Goal: Information Seeking & Learning: Find specific fact

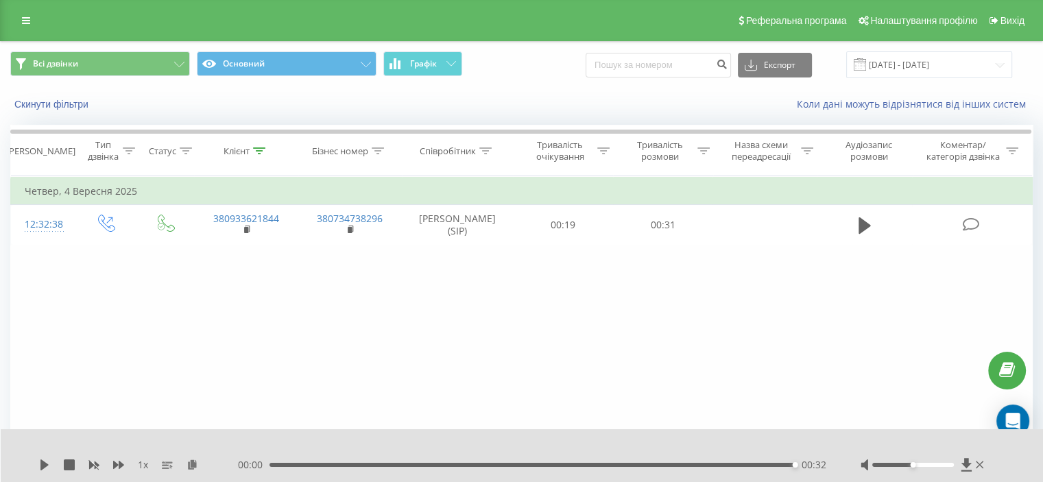
click at [551, 68] on div "Всі дзвінки Основний Графік Експорт .csv .xls .xlsx 22.06.2025 - 22.09.2025" at bounding box center [521, 64] width 1022 height 27
click at [644, 67] on input at bounding box center [658, 65] width 145 height 25
paste input "0684490443"
type input "0684490443"
click at [731, 66] on button "submit" at bounding box center [721, 65] width 19 height 25
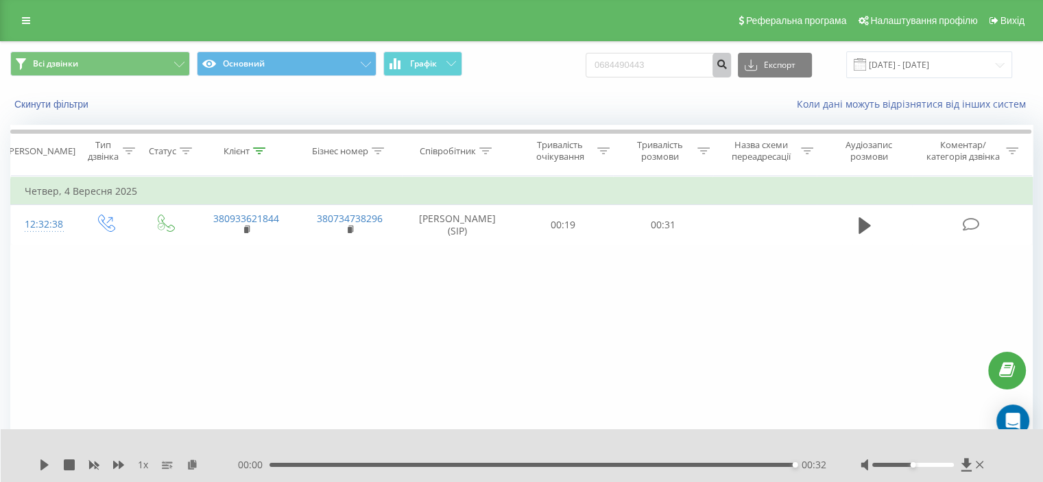
click at [727, 67] on icon "submit" at bounding box center [722, 62] width 12 height 8
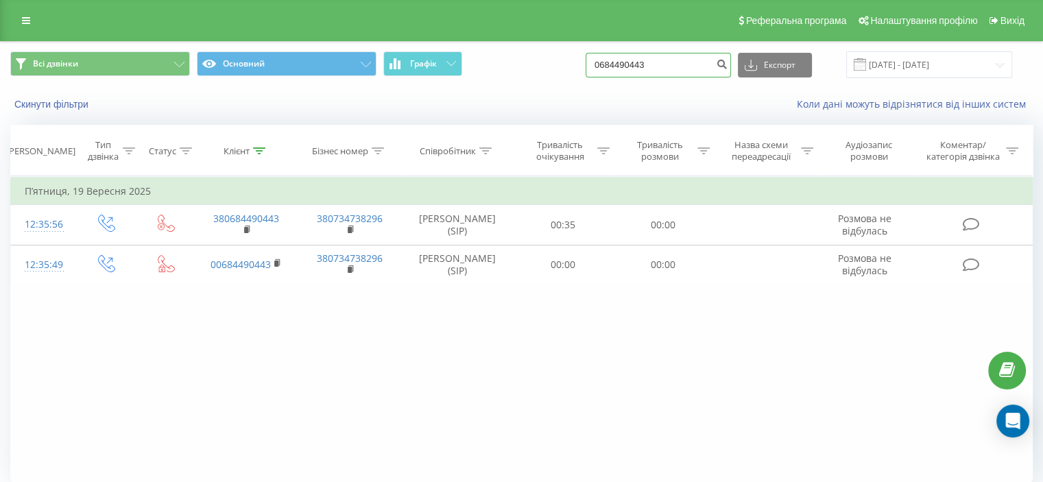
click at [655, 57] on input "0684490443" at bounding box center [658, 65] width 145 height 25
paste input "973633297"
type input "0973633297"
click at [726, 62] on button "submit" at bounding box center [721, 65] width 19 height 25
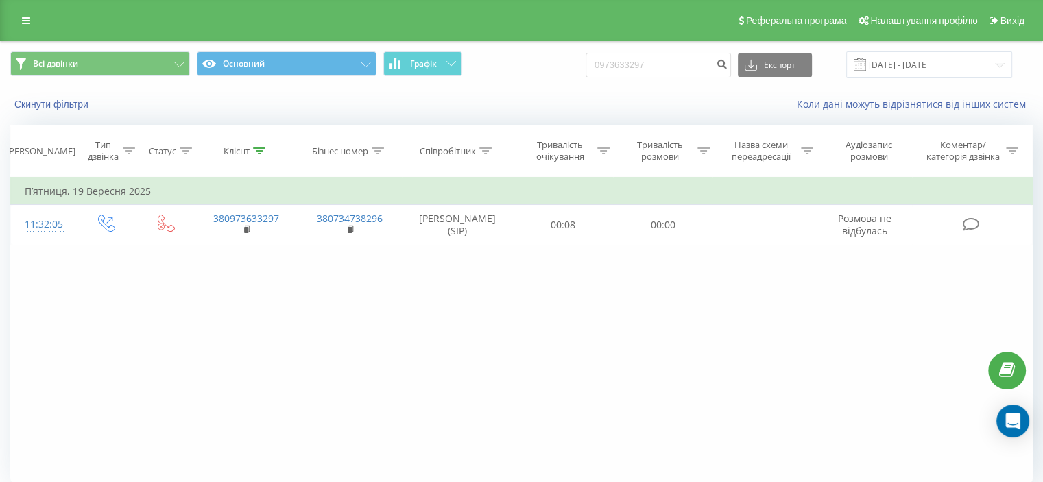
click at [555, 71] on div "Всі дзвінки Основний Графік 0973633297 Експорт .csv .xls .xlsx 22.06.2025 - 22.…" at bounding box center [521, 64] width 1022 height 27
click at [634, 54] on input "0973633297" at bounding box center [658, 65] width 145 height 25
paste input "+380660056904"
click at [628, 67] on input "+30660056904" at bounding box center [658, 65] width 145 height 25
type input "0660056904"
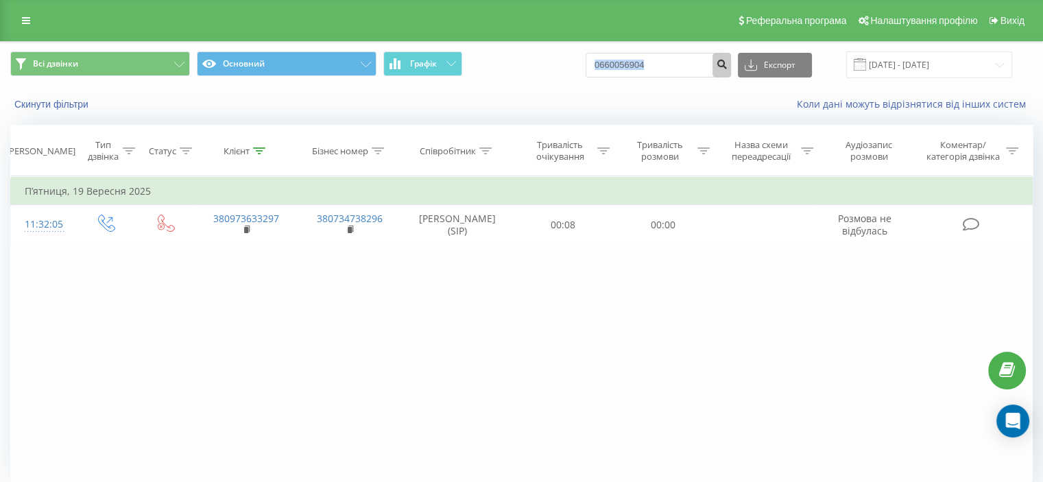
drag, startPoint x: 499, startPoint y: 69, endPoint x: 731, endPoint y: 67, distance: 231.8
click at [731, 67] on div "Всі дзвінки Основний Графік 0660056904 Експорт .csv .xls .xlsx 22.06.2025 - 22.…" at bounding box center [521, 64] width 1022 height 27
click at [727, 67] on icon "submit" at bounding box center [722, 62] width 12 height 8
click at [565, 92] on div "Скинути фільтри Коли дані можуть відрізнятися вiд інших систем" at bounding box center [521, 104] width 1041 height 33
click at [686, 60] on input "0660056904" at bounding box center [658, 65] width 145 height 25
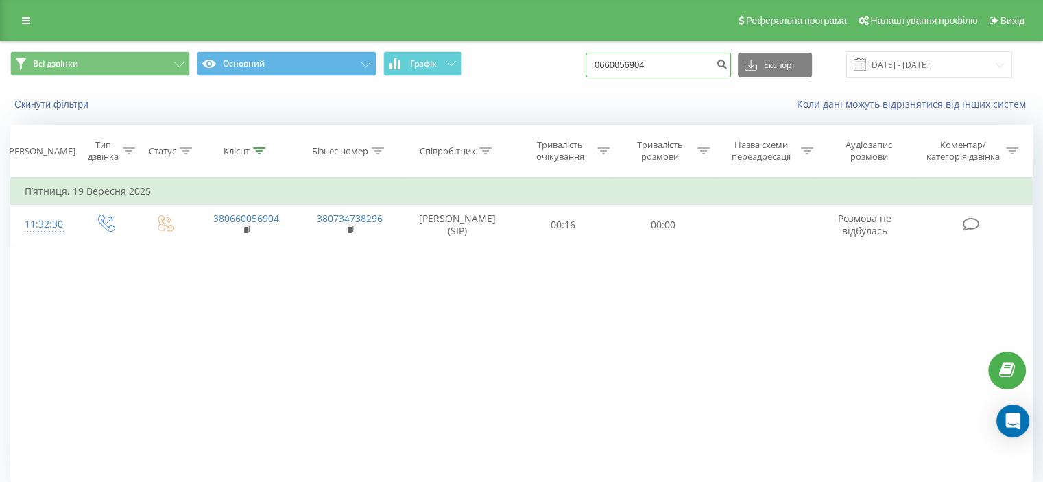
paste input "991556582"
type input "0991556582"
click at [731, 62] on button "submit" at bounding box center [721, 65] width 19 height 25
click at [620, 58] on input "0991556582" at bounding box center [658, 65] width 145 height 25
paste input "83578796"
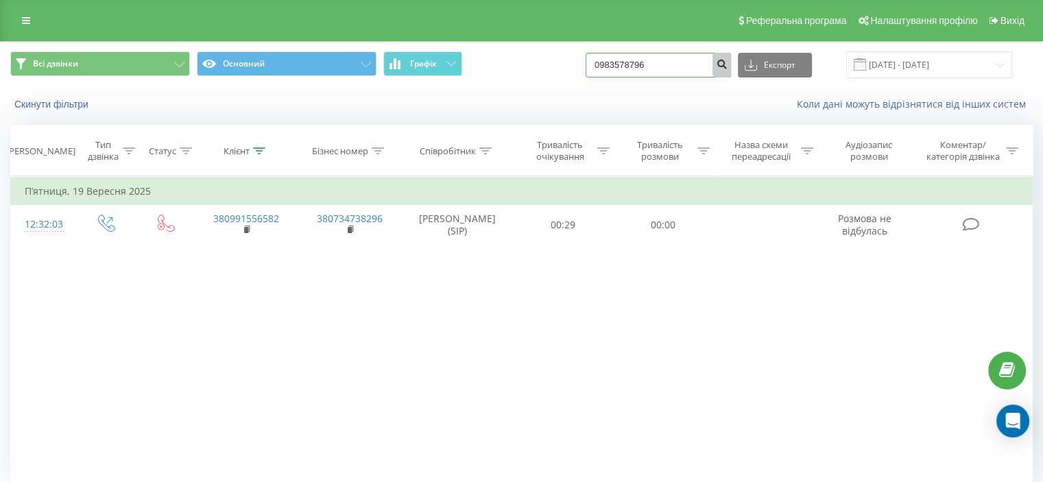
type input "0983578796"
click at [731, 55] on button "submit" at bounding box center [721, 65] width 19 height 25
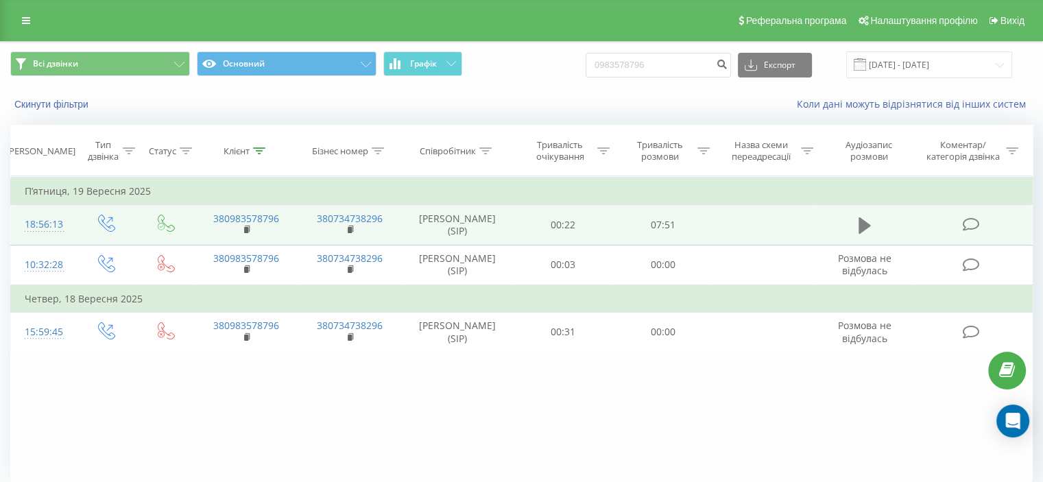
click at [863, 234] on icon at bounding box center [864, 225] width 12 height 16
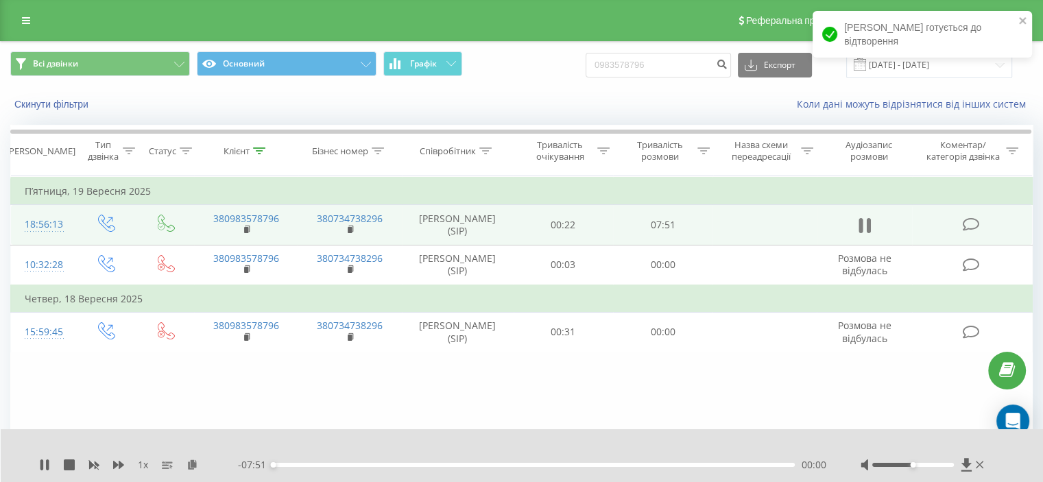
click at [860, 233] on icon at bounding box center [860, 225] width 4 height 15
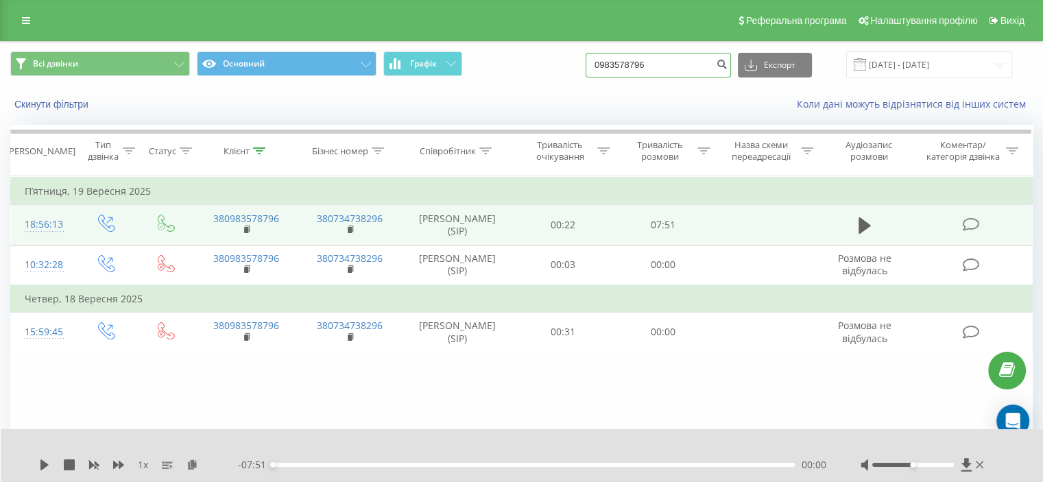
click at [708, 62] on input "0983578796" at bounding box center [658, 65] width 145 height 25
paste input "380502154708"
click at [620, 66] on input "380502154708" at bounding box center [658, 65] width 145 height 25
type input "0502154708"
click at [727, 67] on button "submit" at bounding box center [721, 65] width 19 height 25
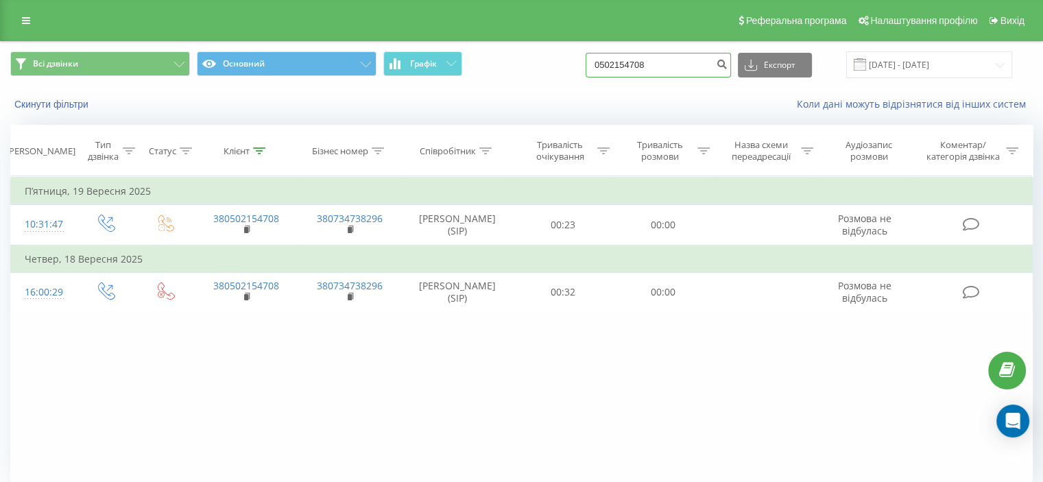
click at [673, 70] on input "0502154708" at bounding box center [658, 65] width 145 height 25
paste input "933451405"
type input "0933451405"
click at [727, 61] on icon "submit" at bounding box center [722, 62] width 12 height 8
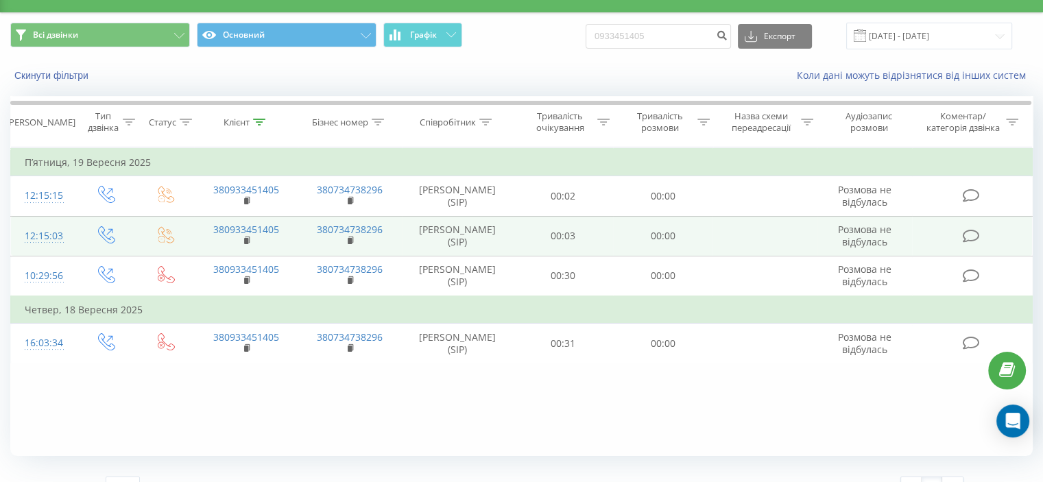
scroll to position [53, 0]
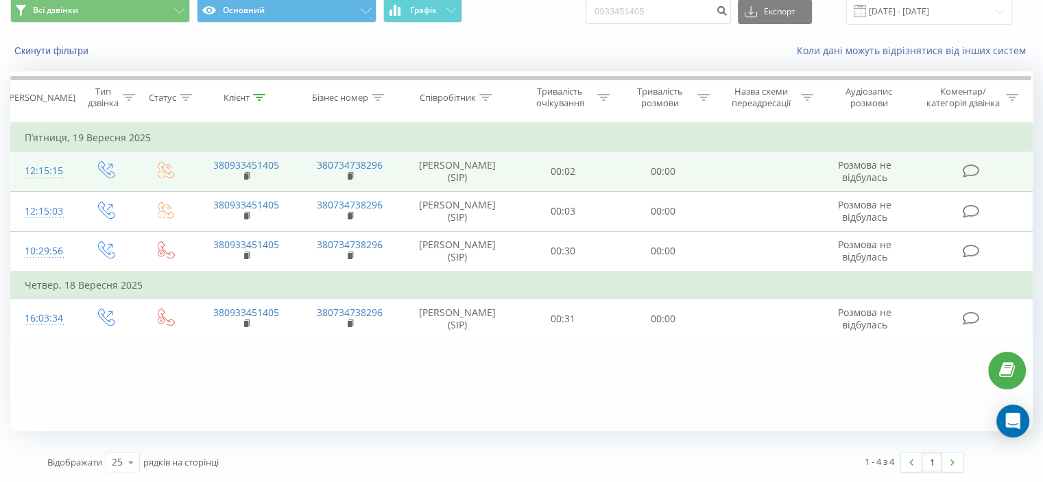
click at [241, 186] on td "380933451405" at bounding box center [246, 172] width 104 height 40
click at [246, 180] on rect at bounding box center [246, 176] width 4 height 6
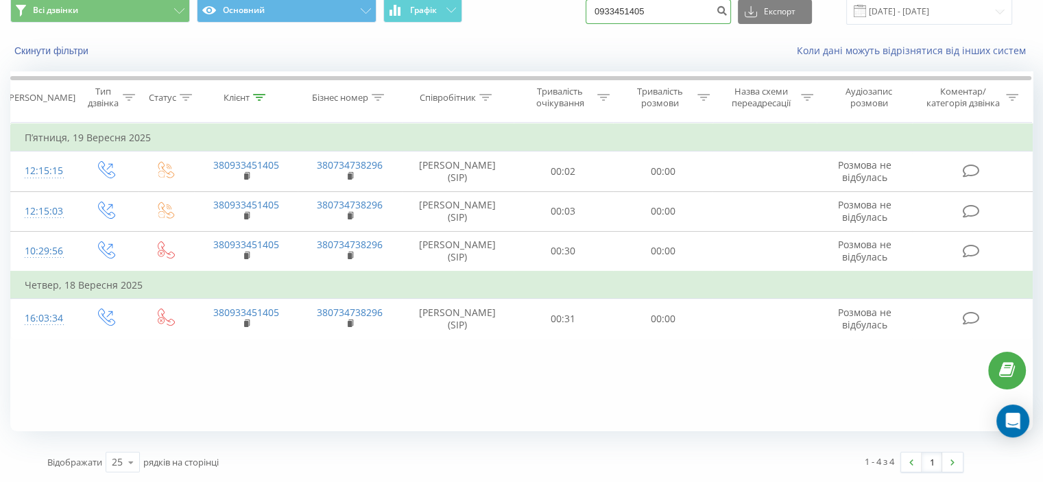
click at [665, 11] on input "0933451405" at bounding box center [658, 11] width 145 height 25
paste input "55603133"
type input "0955603133"
click at [727, 11] on icon "submit" at bounding box center [722, 9] width 12 height 8
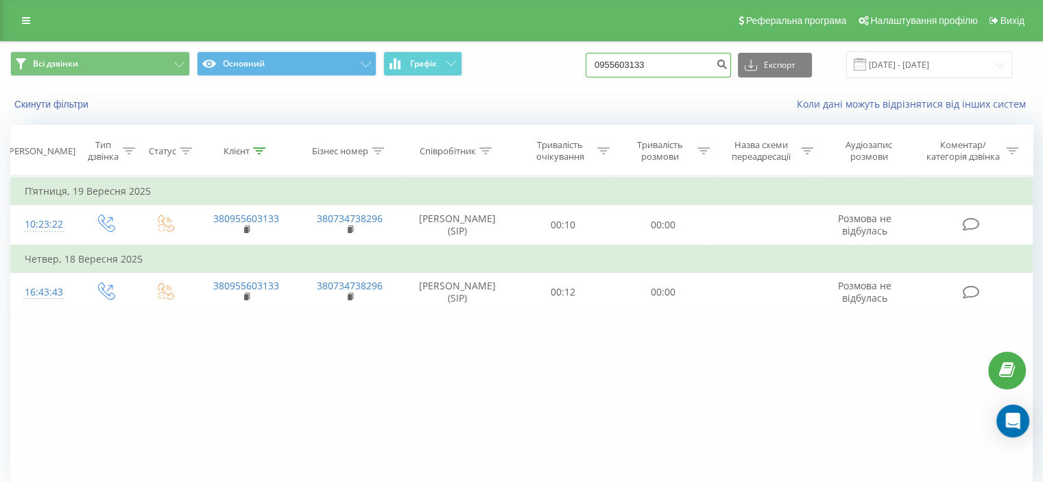
click at [672, 74] on input "0955603133" at bounding box center [658, 65] width 145 height 25
paste input "676566388"
type input "0676566388"
click at [725, 69] on button "submit" at bounding box center [721, 65] width 19 height 25
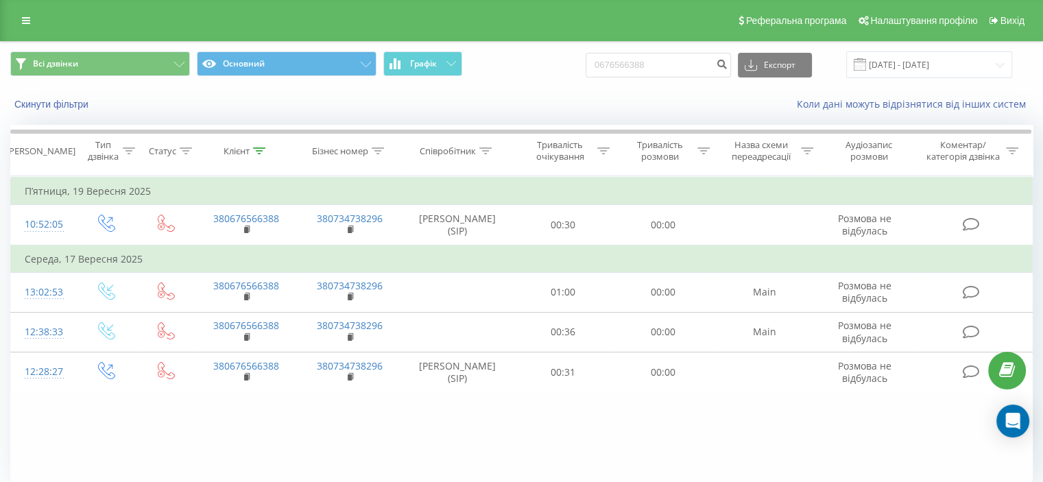
click at [551, 87] on div "Всі дзвінки Основний Графік 0676566388 Експорт .csv .xls .xlsx 22.06.2025 - 22.…" at bounding box center [521, 65] width 1041 height 46
click at [555, 93] on div "Скинути фільтри Коли дані можуть відрізнятися вiд інших систем" at bounding box center [521, 104] width 1041 height 33
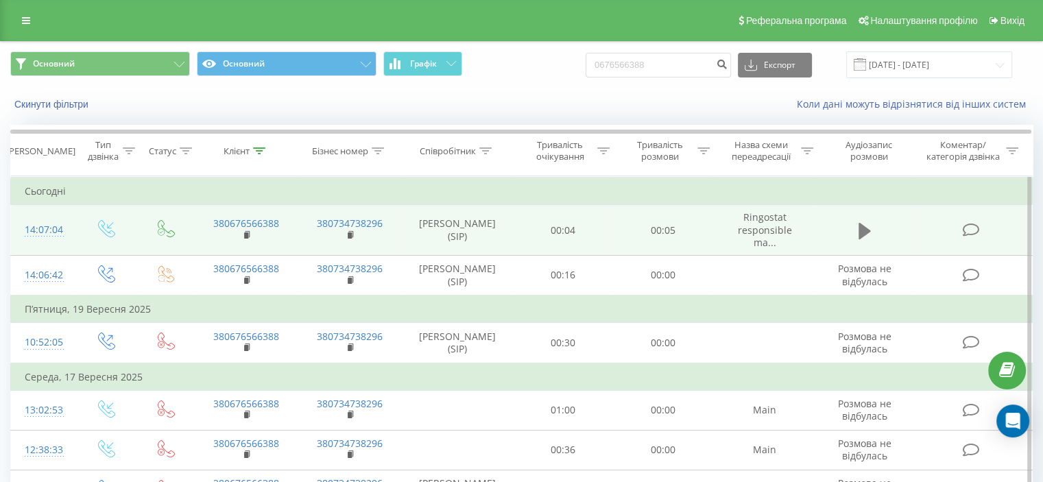
click at [871, 238] on button at bounding box center [864, 231] width 21 height 21
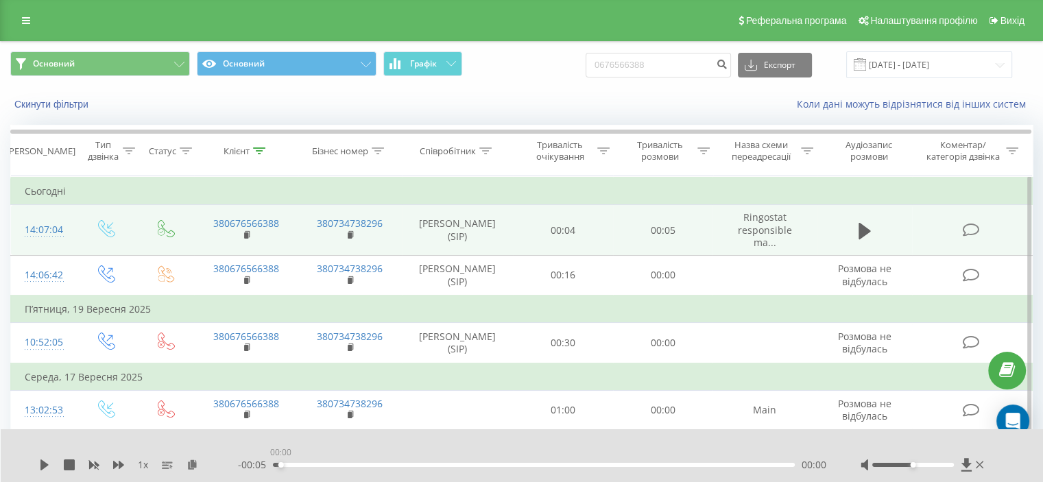
click at [278, 465] on div "00:00" at bounding box center [534, 465] width 522 height 4
click at [39, 466] on icon at bounding box center [44, 464] width 11 height 11
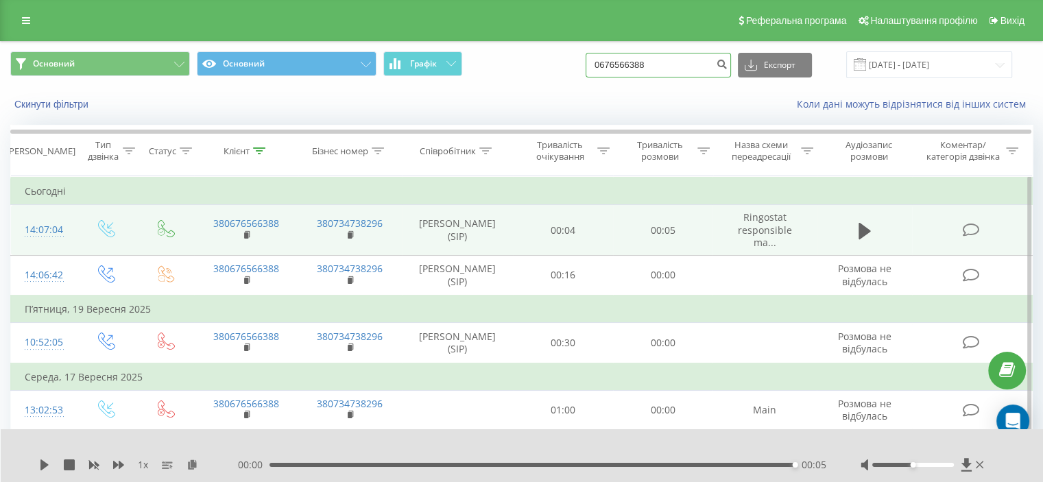
click at [692, 54] on input "0676566388" at bounding box center [658, 65] width 145 height 25
click at [554, 83] on div "Основний Основний Графік Експорт .csv .xls .xlsx 22.06.2025 - 22.09.2025" at bounding box center [521, 65] width 1041 height 46
click at [666, 64] on input at bounding box center [658, 65] width 145 height 25
paste input "0988578863"
type input "0988578863"
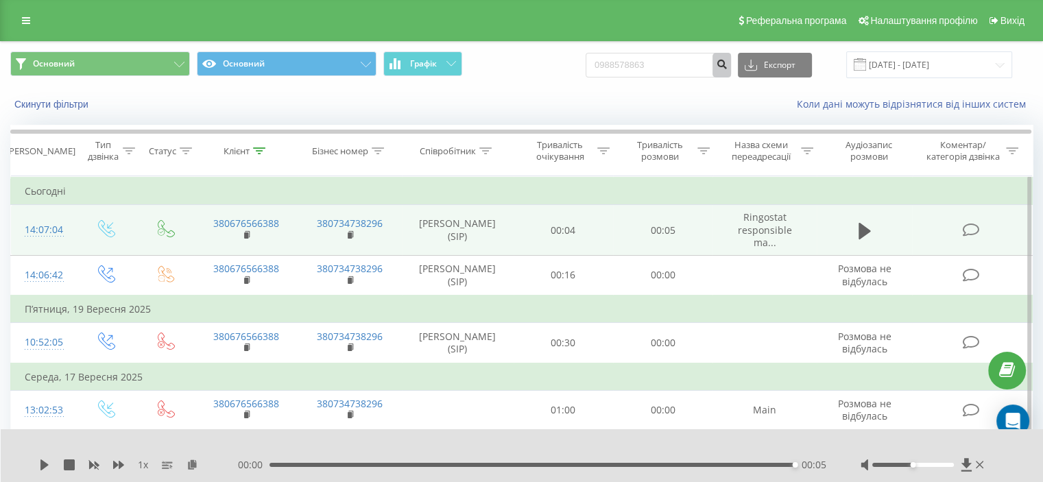
click at [731, 71] on button "submit" at bounding box center [721, 65] width 19 height 25
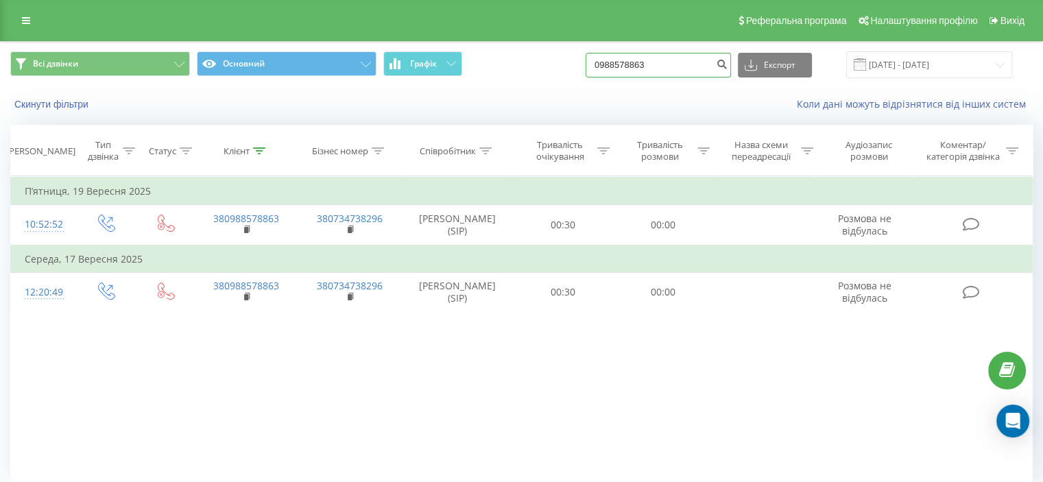
click at [666, 57] on input "0988578863" at bounding box center [658, 65] width 145 height 25
paste input "+380966226047"
click at [629, 64] on input "+380966226047" at bounding box center [658, 65] width 145 height 25
type input "0966226047"
click at [731, 53] on button "submit" at bounding box center [721, 65] width 19 height 25
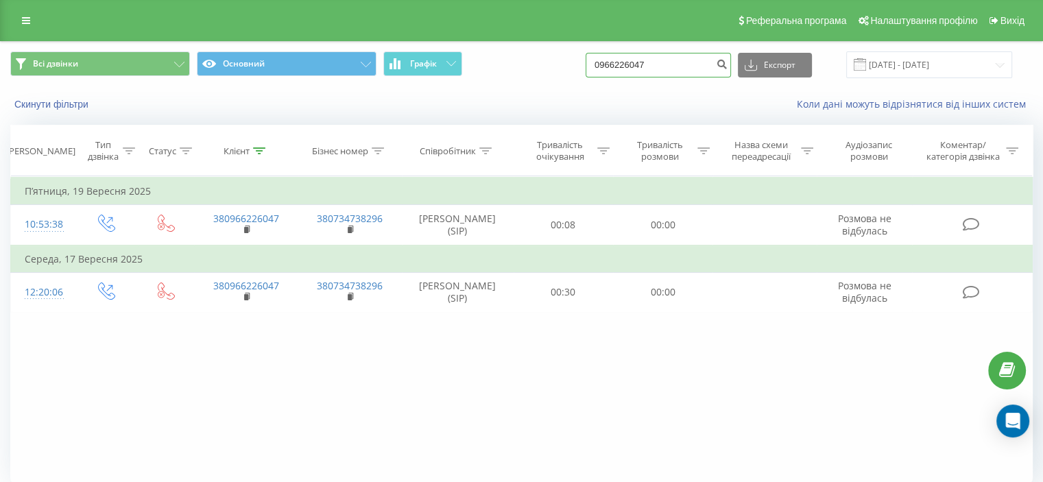
click at [683, 62] on input "0966226047" at bounding box center [658, 65] width 145 height 25
paste input "+38"
type input "+380966226047"
click at [731, 69] on button "submit" at bounding box center [721, 65] width 19 height 25
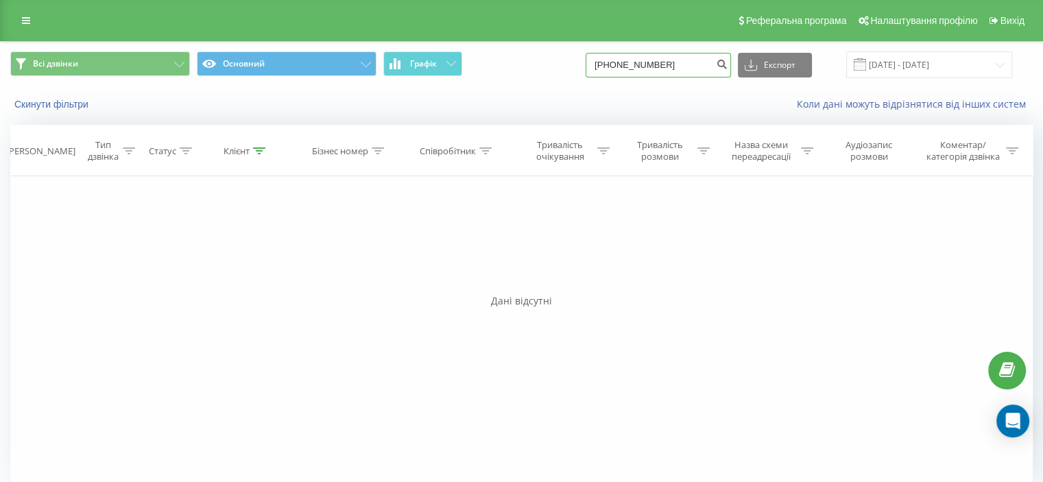
click at [628, 65] on input "[PHONE_NUMBER]" at bounding box center [658, 65] width 145 height 25
type input "0966226047"
click at [727, 64] on icon "submit" at bounding box center [722, 62] width 12 height 8
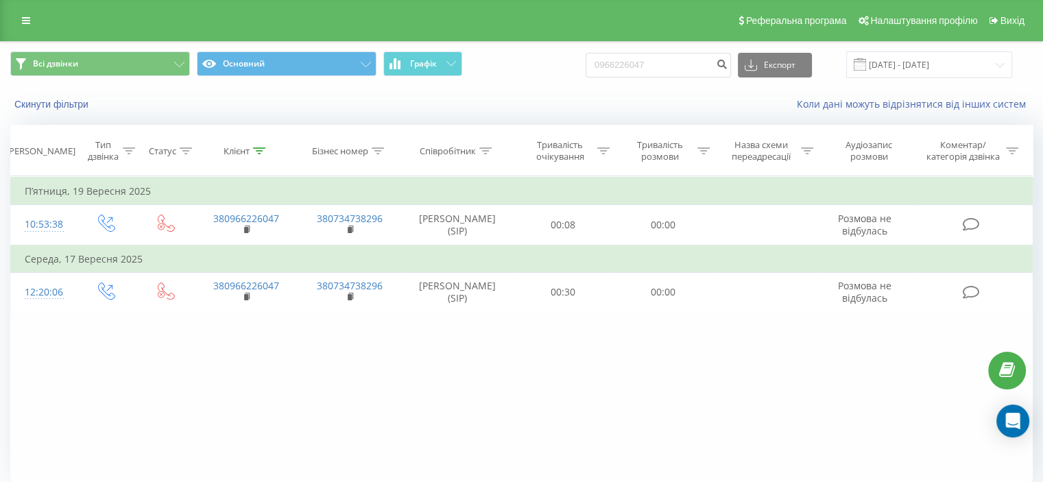
click at [304, 413] on div "Фільтрувати за умовою Дорівнює Введіть значення Скасувати OK Фільтрувати за умо…" at bounding box center [521, 330] width 1022 height 309
click at [660, 57] on input "0966226047" at bounding box center [658, 65] width 145 height 25
paste input "634602801"
type input "0634602801"
click at [731, 72] on button "submit" at bounding box center [721, 65] width 19 height 25
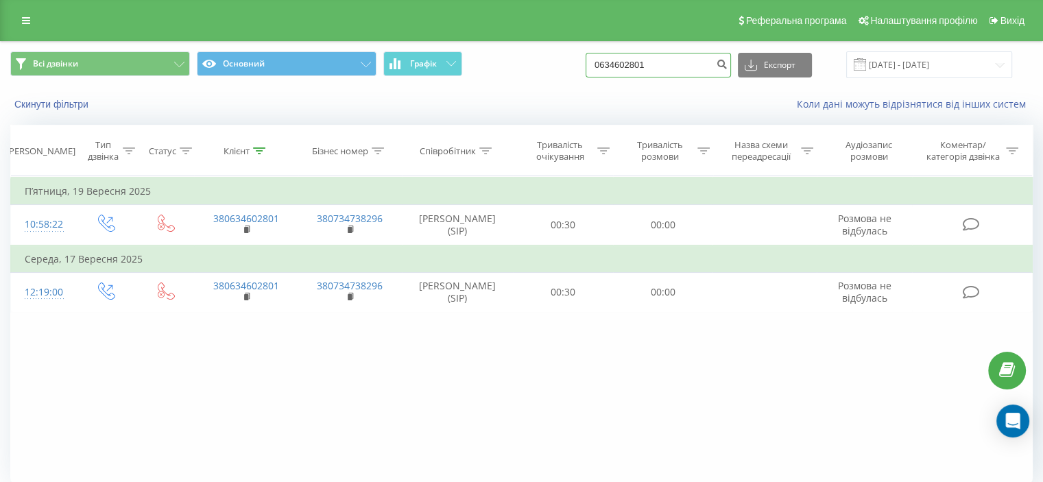
click at [671, 60] on input "0634602801" at bounding box center [658, 65] width 145 height 25
paste input "[PHONE_NUMBER]"
click at [628, 64] on input "[PHONE_NUMBER]" at bounding box center [658, 65] width 145 height 25
type input "0951807142"
click at [727, 60] on icon "submit" at bounding box center [722, 62] width 12 height 8
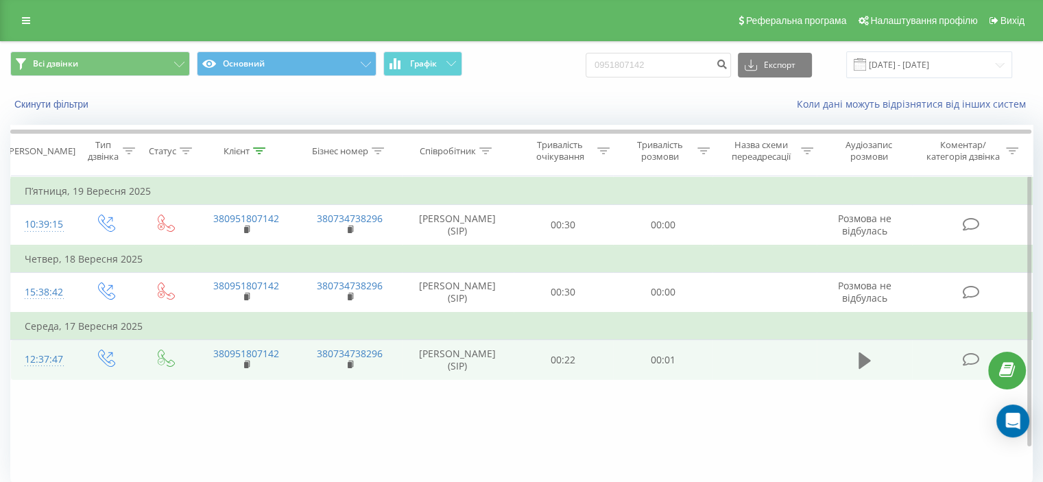
click at [869, 370] on icon at bounding box center [864, 360] width 12 height 19
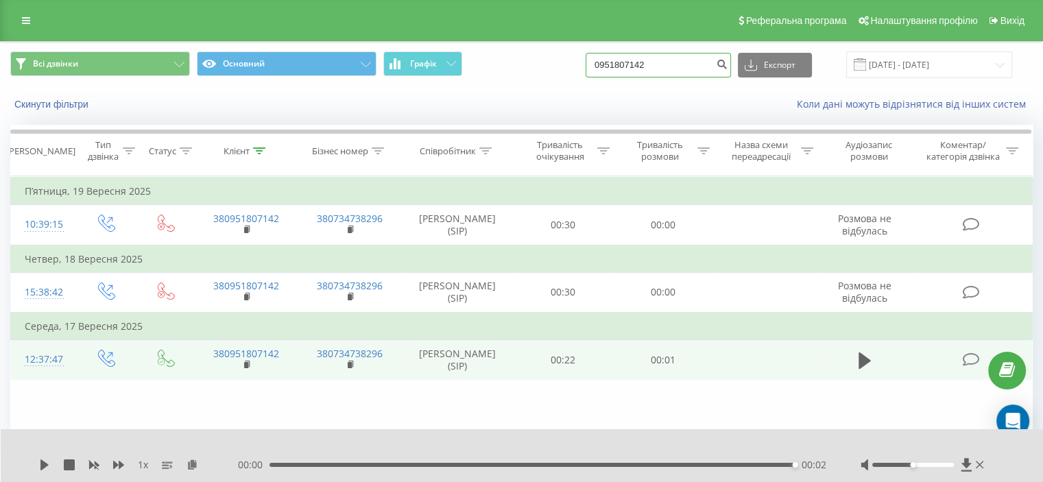
click at [672, 66] on input "0951807142" at bounding box center [658, 65] width 145 height 25
paste input "+380967125136"
click at [631, 66] on input "+38967125136" at bounding box center [658, 65] width 145 height 25
type input "0967125136"
click at [727, 64] on icon "submit" at bounding box center [722, 62] width 12 height 8
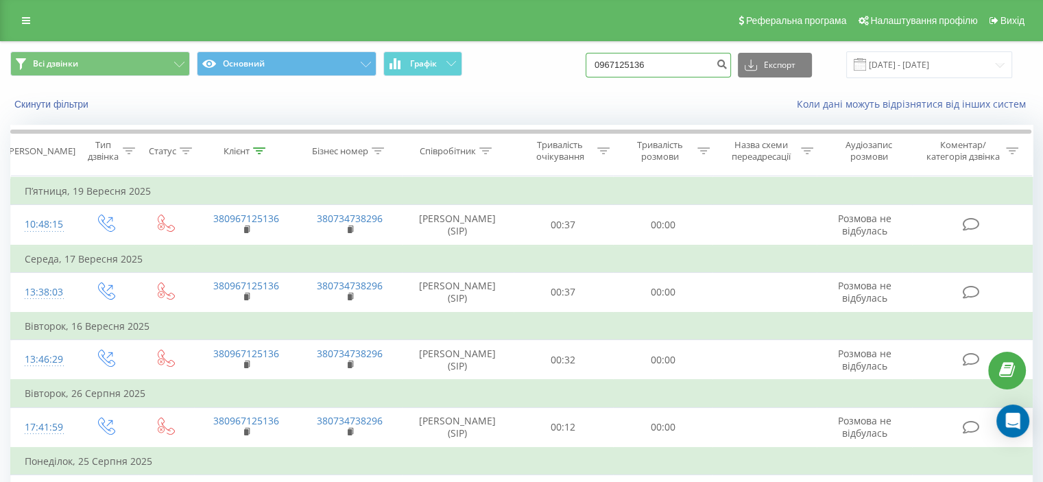
drag, startPoint x: 574, startPoint y: 86, endPoint x: 717, endPoint y: 60, distance: 145.6
click at [717, 60] on div "Всі дзвінки Основний Графік 0967125136 Експорт .csv .xls .xlsx [DATE] - [DATE]" at bounding box center [521, 65] width 1041 height 46
click at [699, 67] on input "0967125136" at bounding box center [658, 65] width 145 height 25
drag, startPoint x: 501, startPoint y: 109, endPoint x: 514, endPoint y: 91, distance: 22.1
click at [514, 91] on div "Скинути фільтри Коли дані можуть відрізнятися вiд інших систем" at bounding box center [521, 104] width 1041 height 33
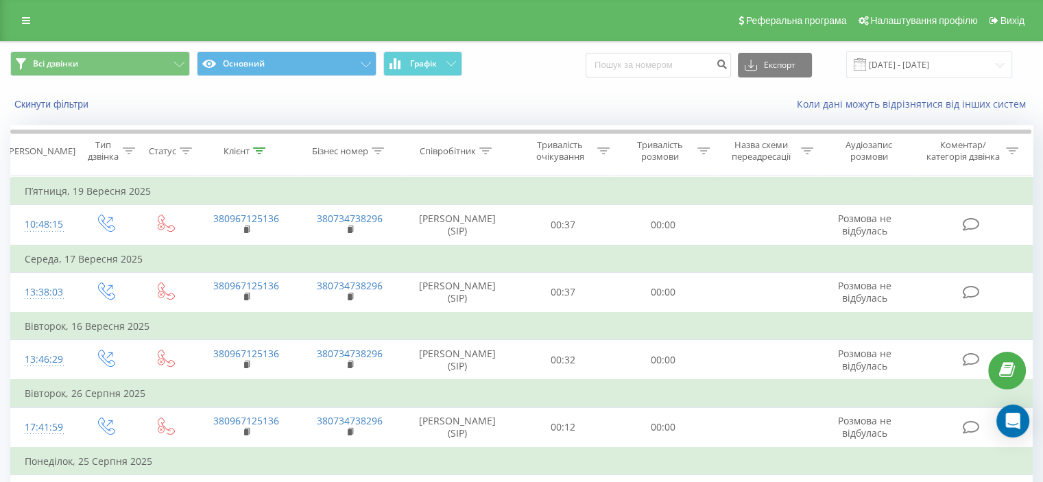
click at [514, 91] on div "Скинути фільтри Коли дані можуть відрізнятися вiд інших систем" at bounding box center [521, 104] width 1041 height 33
click at [679, 71] on input at bounding box center [658, 65] width 145 height 25
paste input "0964377556"
type input "0964377556"
click at [727, 64] on icon "submit" at bounding box center [722, 62] width 12 height 8
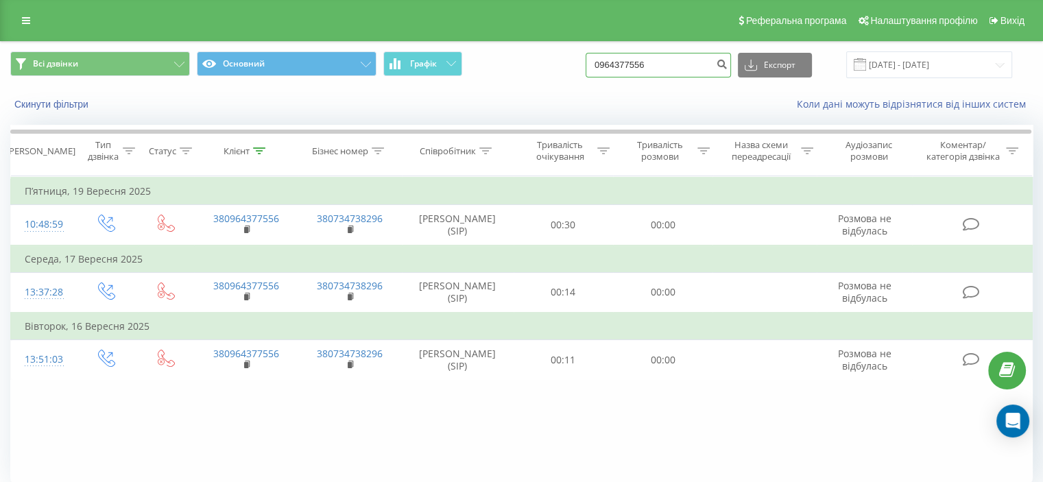
click at [669, 73] on input "0964377556" at bounding box center [658, 65] width 145 height 25
paste input "63344586"
type input "0633445866"
click at [727, 65] on icon "submit" at bounding box center [722, 62] width 12 height 8
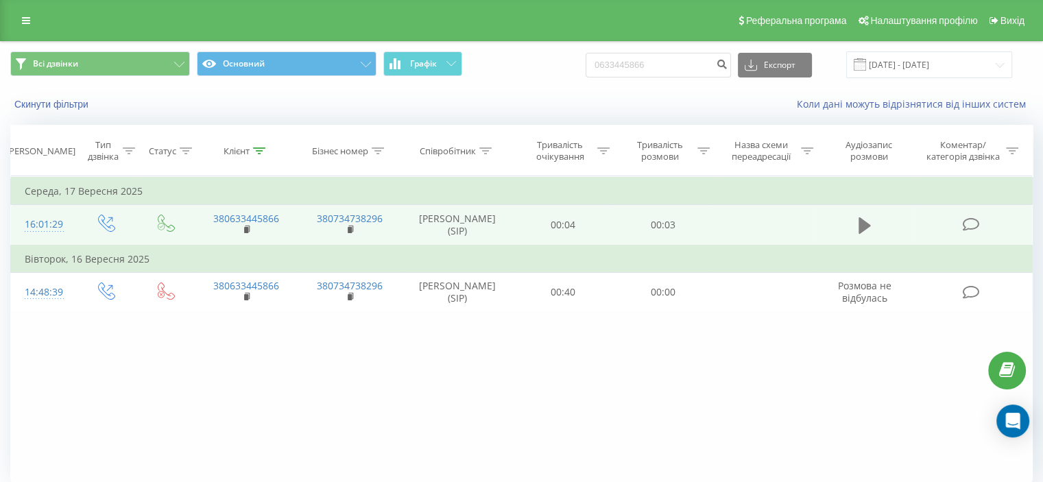
click at [860, 235] on icon at bounding box center [864, 225] width 12 height 19
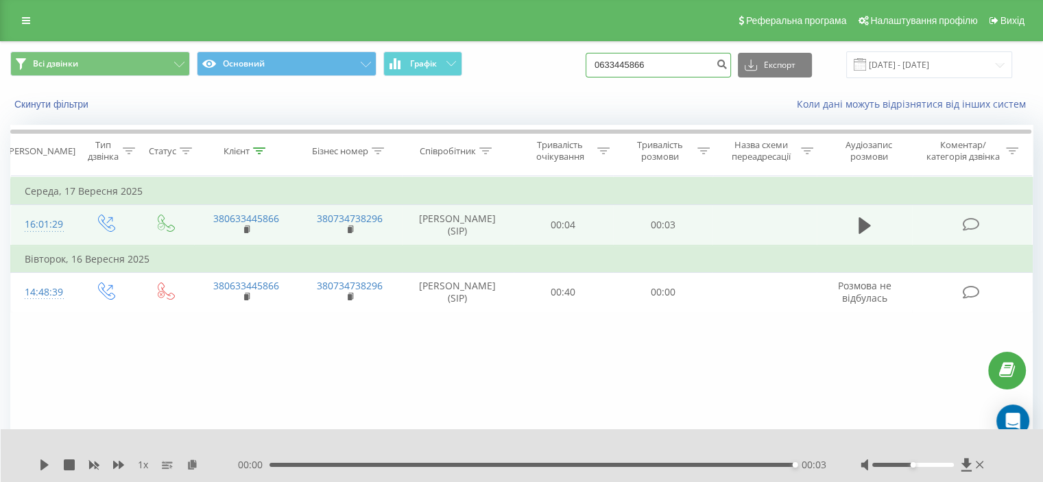
click at [684, 60] on input "0633445866" at bounding box center [658, 65] width 145 height 25
paste input "934366382"
type input "0934366382"
click at [731, 57] on button "submit" at bounding box center [721, 65] width 19 height 25
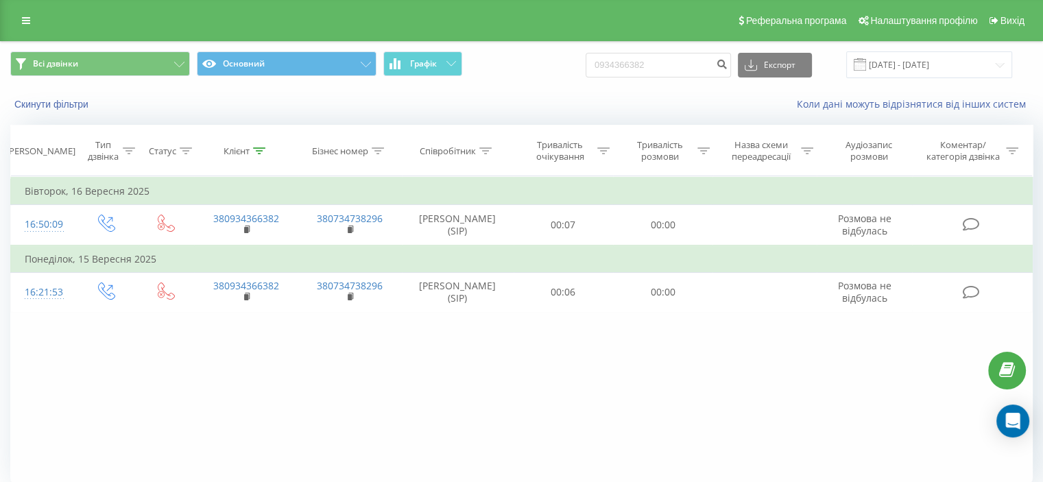
click at [542, 86] on div "Всі дзвінки Основний Графік 0934366382 Експорт .csv .xls .xlsx [DATE] - [DATE]" at bounding box center [521, 65] width 1041 height 46
click at [557, 481] on div "Фільтрувати за умовою Дорівнює Введіть значення Скасувати OK Фільтрувати за умо…" at bounding box center [521, 330] width 1022 height 309
click at [691, 65] on input "0934366382" at bounding box center [658, 65] width 145 height 25
paste input "216787"
type input "0932167872"
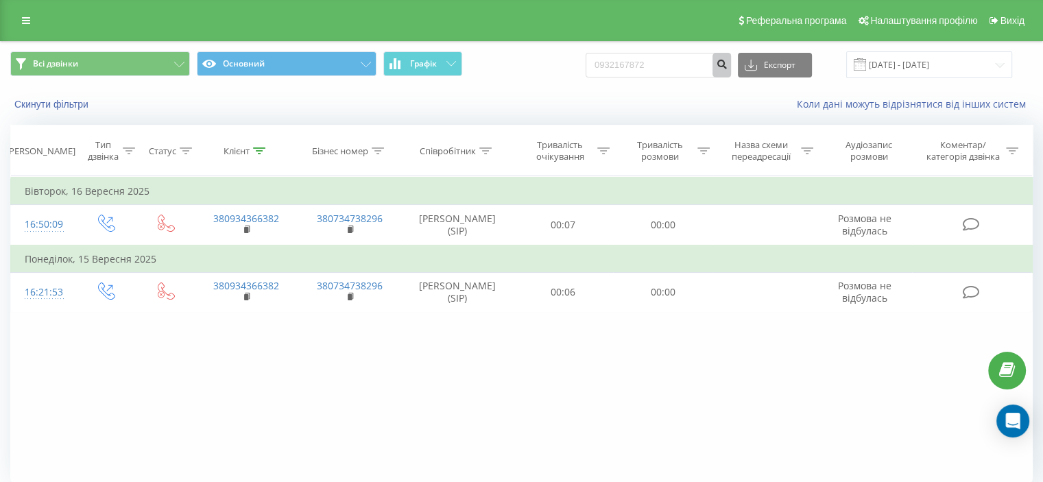
click at [727, 67] on icon "submit" at bounding box center [722, 62] width 12 height 8
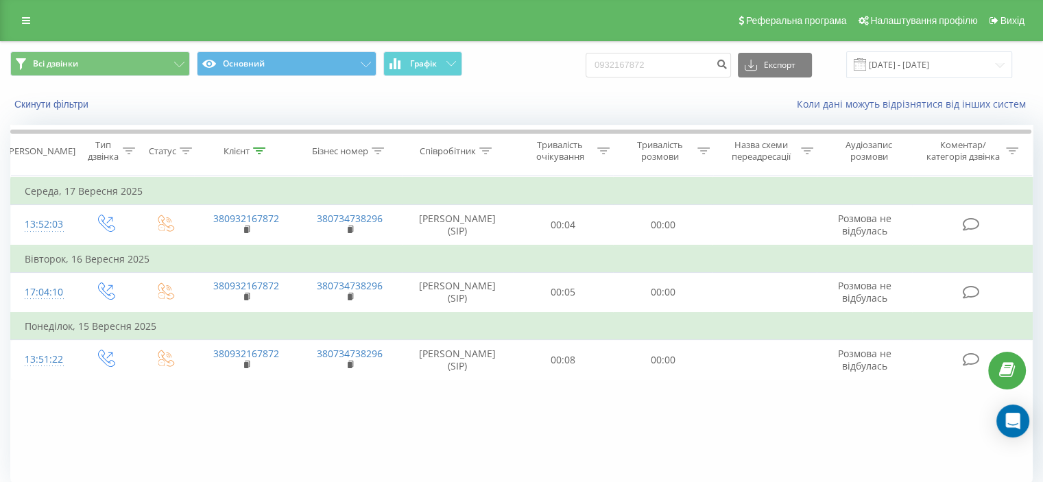
click at [734, 94] on div "Скинути фільтри Коли дані можуть відрізнятися вiд інших систем" at bounding box center [521, 104] width 1041 height 33
click at [679, 68] on input "0932167872" at bounding box center [658, 65] width 145 height 25
paste input "380970927699"
click at [620, 65] on input "380970927699" at bounding box center [658, 65] width 145 height 25
type input "0970927699"
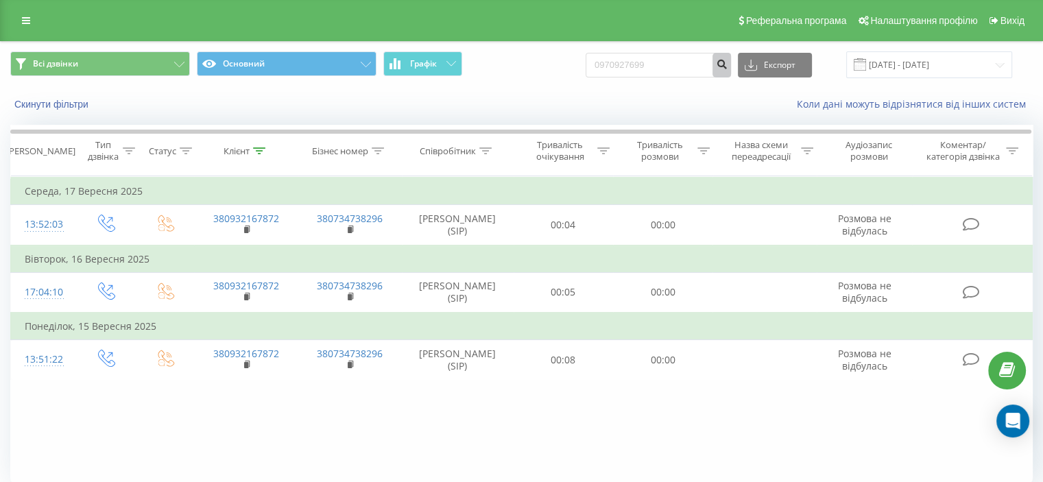
click at [727, 67] on icon "submit" at bounding box center [722, 62] width 12 height 8
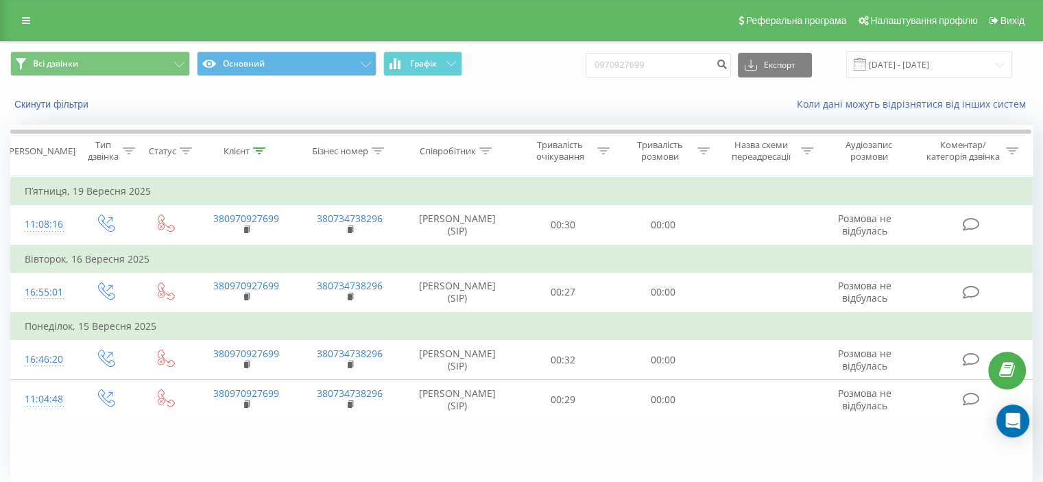
click at [326, 112] on div "Скинути фільтри Коли дані можуть відрізнятися вiд інших систем" at bounding box center [521, 104] width 1041 height 33
click at [659, 57] on input "0970927699" at bounding box center [658, 65] width 145 height 25
paste input "[PHONE_NUMBER]"
click at [627, 63] on input "[PHONE_NUMBER]" at bounding box center [658, 65] width 145 height 25
type input "0934397354"
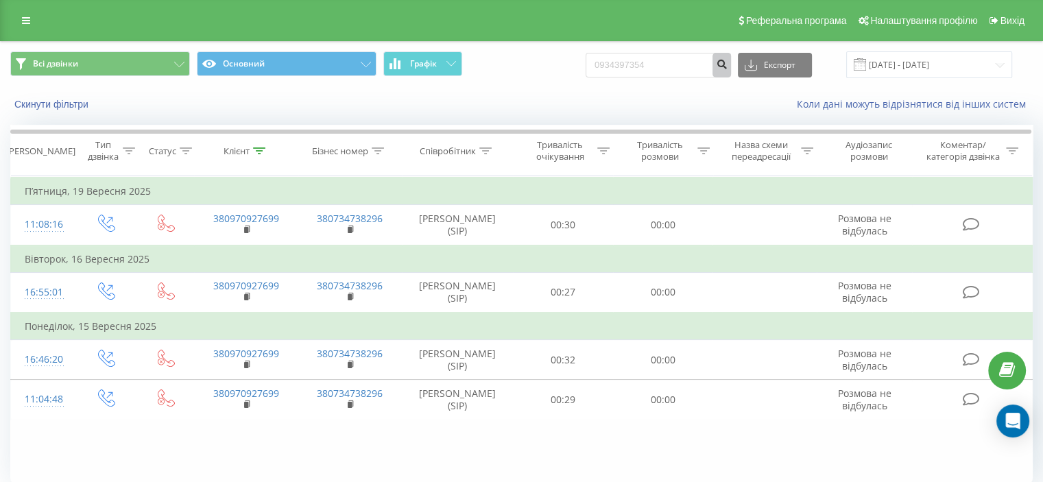
click at [727, 64] on icon "submit" at bounding box center [722, 62] width 12 height 8
click at [647, 69] on input "0934397354" at bounding box center [658, 65] width 145 height 25
paste input "+38"
click at [627, 65] on input "[PHONE_NUMBER]" at bounding box center [658, 65] width 145 height 25
type input "0934397354"
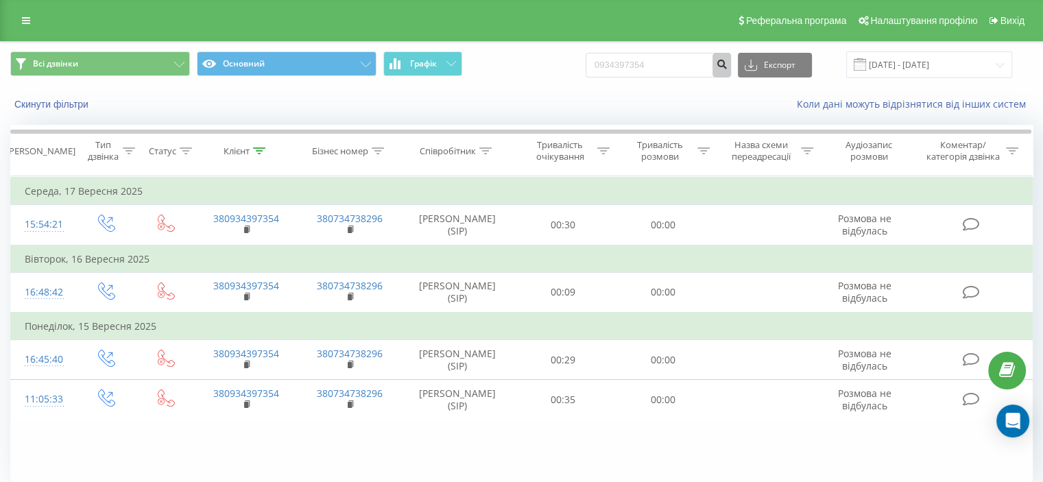
click at [727, 65] on icon "submit" at bounding box center [722, 62] width 12 height 8
click at [544, 75] on div "Всі дзвінки Основний Графік 0934397354 Експорт .csv .xls .xlsx [DATE] - [DATE]" at bounding box center [521, 64] width 1022 height 27
click at [653, 58] on input "0934397354" at bounding box center [658, 65] width 145 height 25
paste input "[PHONE_NUMBER]"
click at [628, 64] on input "[PHONE_NUMBER]" at bounding box center [658, 65] width 145 height 25
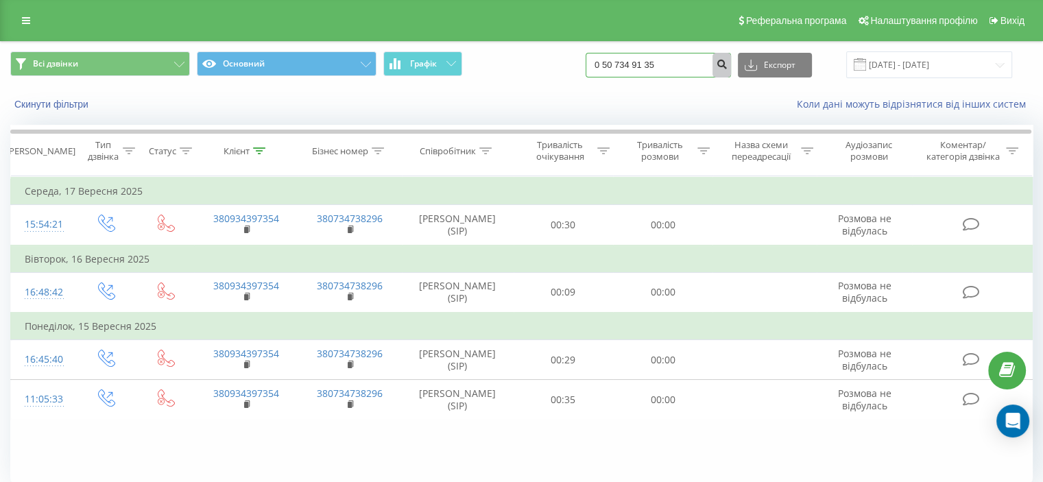
type input "0 50 734 91 35"
click at [731, 71] on button "submit" at bounding box center [721, 65] width 19 height 25
